Goal: Information Seeking & Learning: Understand process/instructions

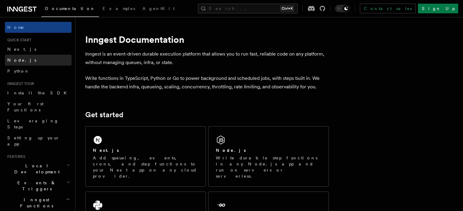
click at [42, 64] on link "Node.js" at bounding box center [38, 60] width 67 height 11
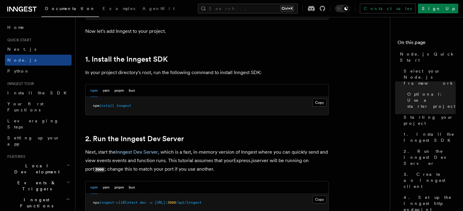
scroll to position [365, 0]
click at [319, 102] on button "Copy Copied" at bounding box center [319, 103] width 14 height 8
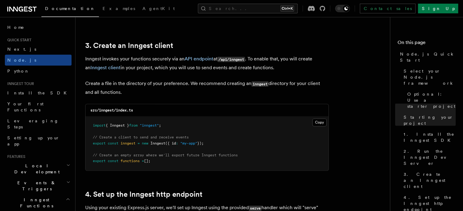
scroll to position [791, 0]
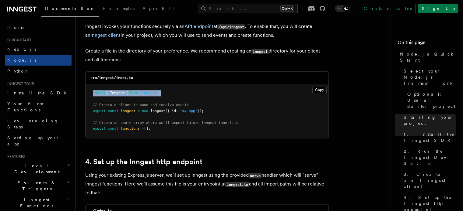
drag, startPoint x: 171, startPoint y: 92, endPoint x: 85, endPoint y: 93, distance: 86.7
copy span "import { Inngest } from "inngest" ;"
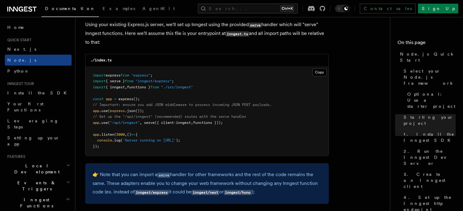
scroll to position [974, 0]
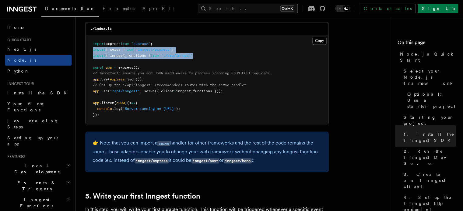
drag, startPoint x: 93, startPoint y: 53, endPoint x: 209, endPoint y: 56, distance: 116.3
click at [209, 56] on pre "import express from "express" ; import { serve } from "inngest/express" ; impor…" at bounding box center [207, 79] width 243 height 89
copy code "import { serve } from "inngest/express" ; import { inngest , functions } from "…"
